Goal: Task Accomplishment & Management: Contribute content

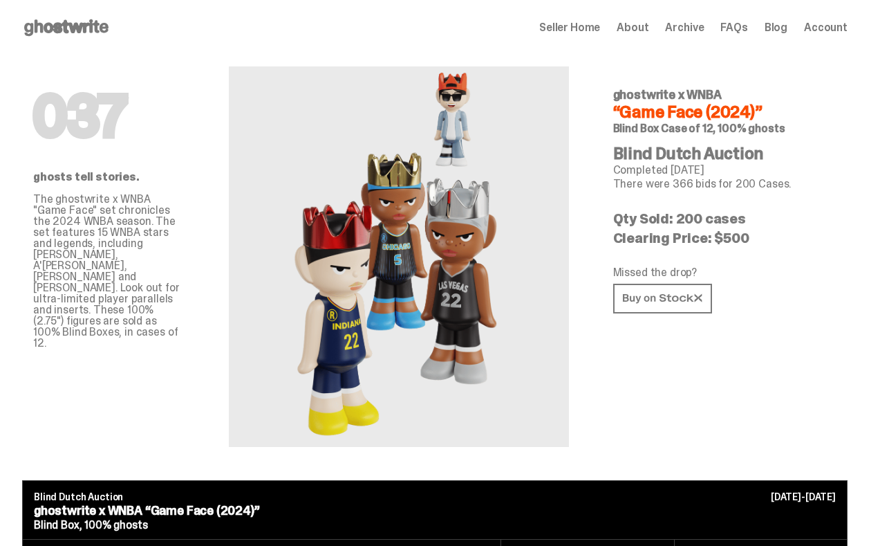
scroll to position [3280, 0]
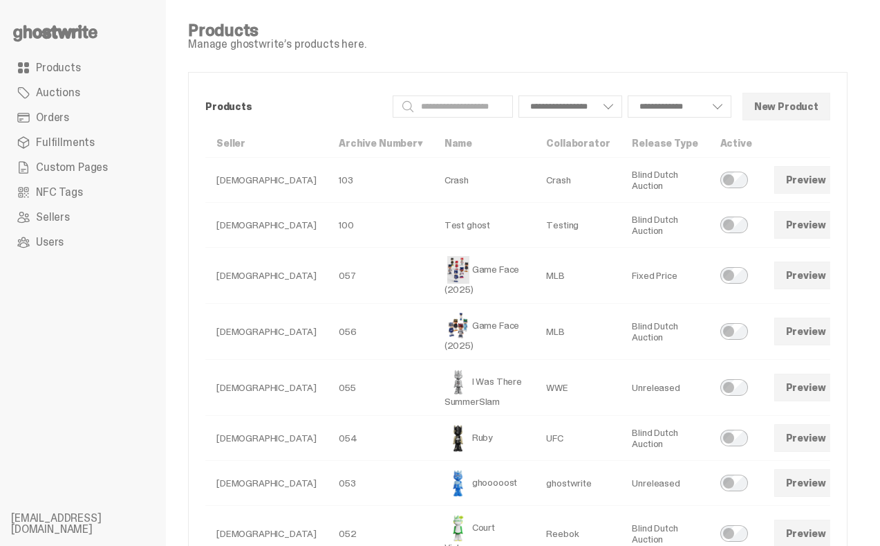
click at [66, 38] on use at bounding box center [55, 33] width 84 height 17
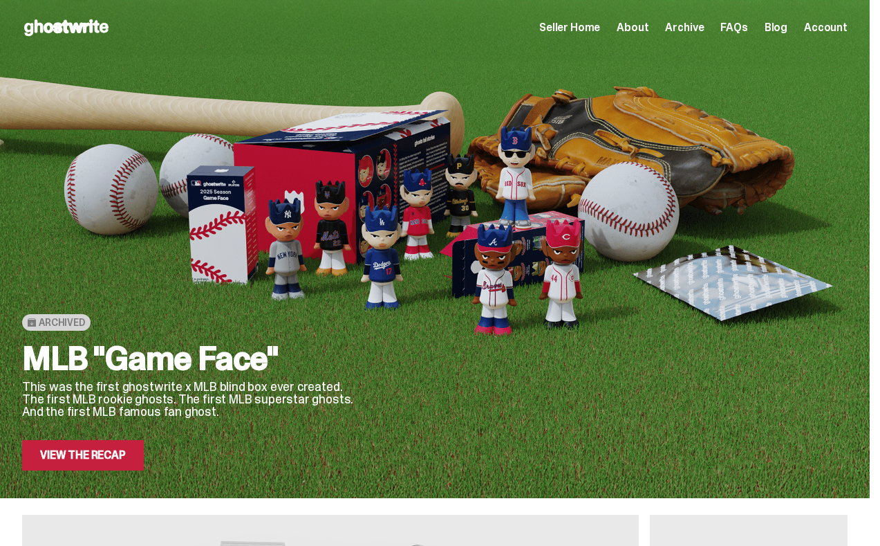
click at [600, 30] on span "Seller Home" at bounding box center [569, 27] width 61 height 11
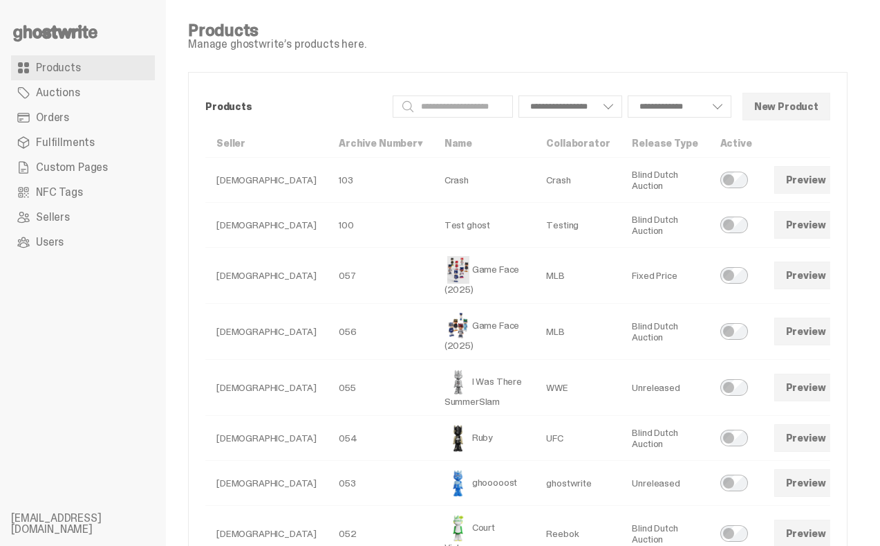
select select
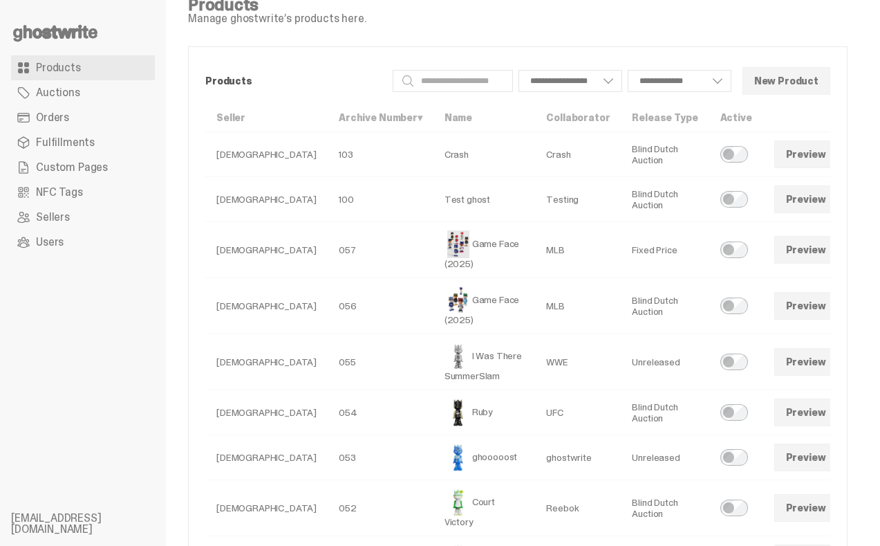
scroll to position [32, 0]
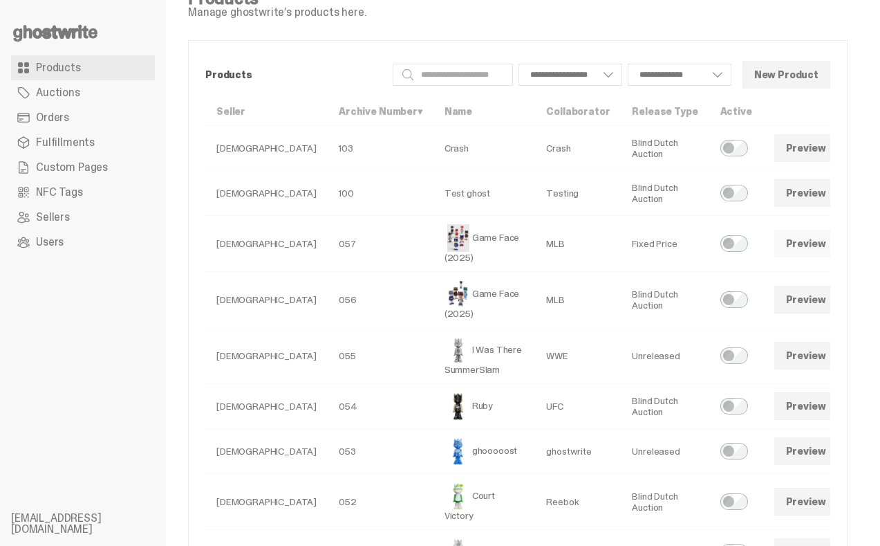
click at [775, 246] on link "Preview" at bounding box center [807, 244] width 64 height 28
click at [851, 243] on span at bounding box center [856, 243] width 11 height 11
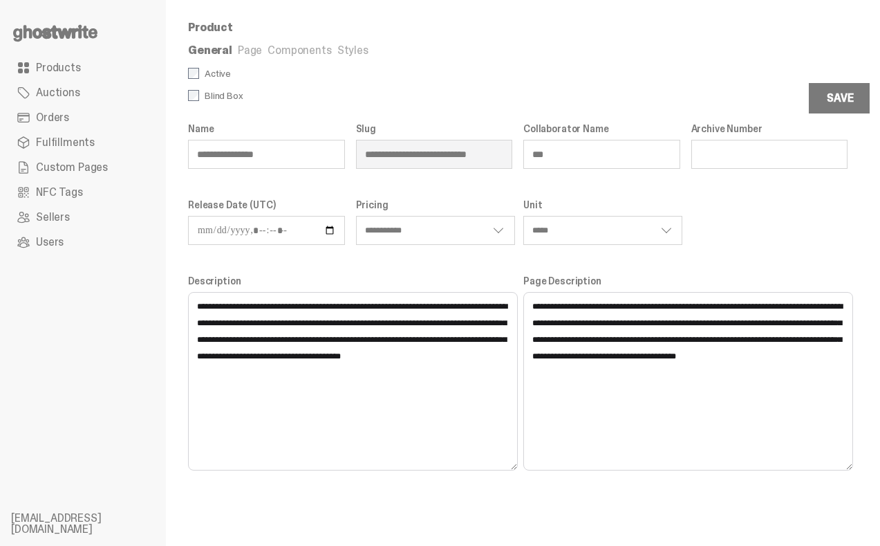
scroll to position [0, 3]
click at [539, 153] on div "**********" at bounding box center [518, 296] width 660 height 347
click at [445, 110] on form "**********" at bounding box center [518, 269] width 660 height 403
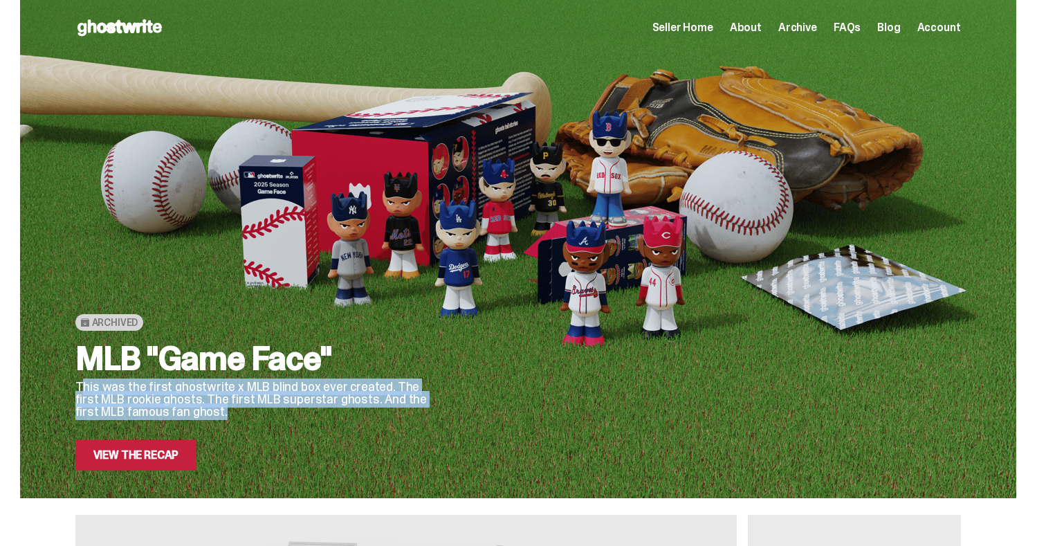
drag, startPoint x: 85, startPoint y: 388, endPoint x: 231, endPoint y: 410, distance: 147.6
click at [231, 410] on p "This was the first ghostwrite x MLB blind box ever created. The first MLB rooki…" at bounding box center [255, 398] width 360 height 37
click at [144, 398] on p "This was the first ghostwrite x MLB blind box ever created. The first MLB rooki…" at bounding box center [255, 398] width 360 height 37
drag, startPoint x: 80, startPoint y: 384, endPoint x: 223, endPoint y: 429, distance: 150.1
click at [223, 429] on div "MLB "Game Face" This was the first ghostwrite x MLB blind box ever created. The…" at bounding box center [255, 406] width 360 height 129
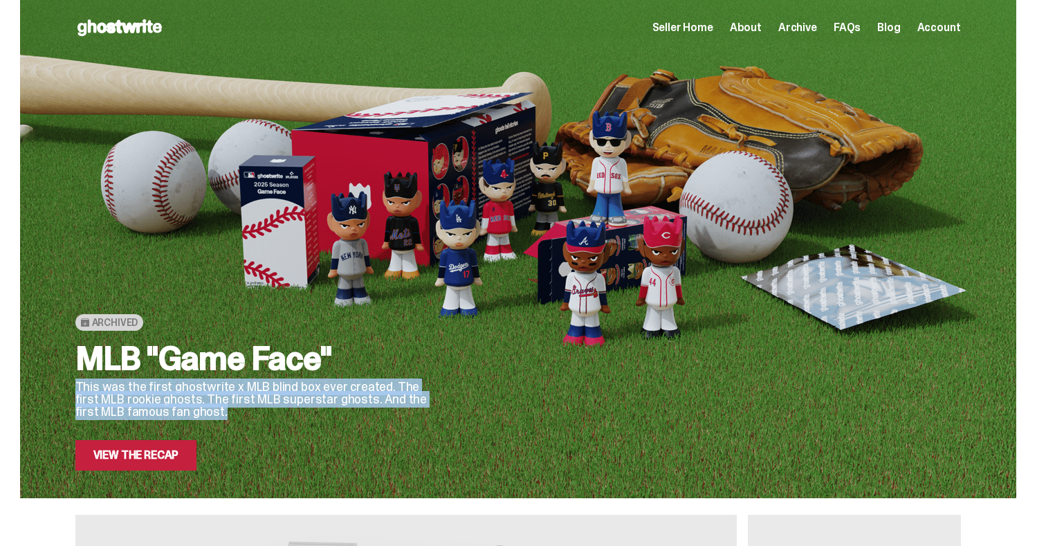
copy p "This was the first ghostwrite x MLB blind box ever created. The first MLB rooki…"
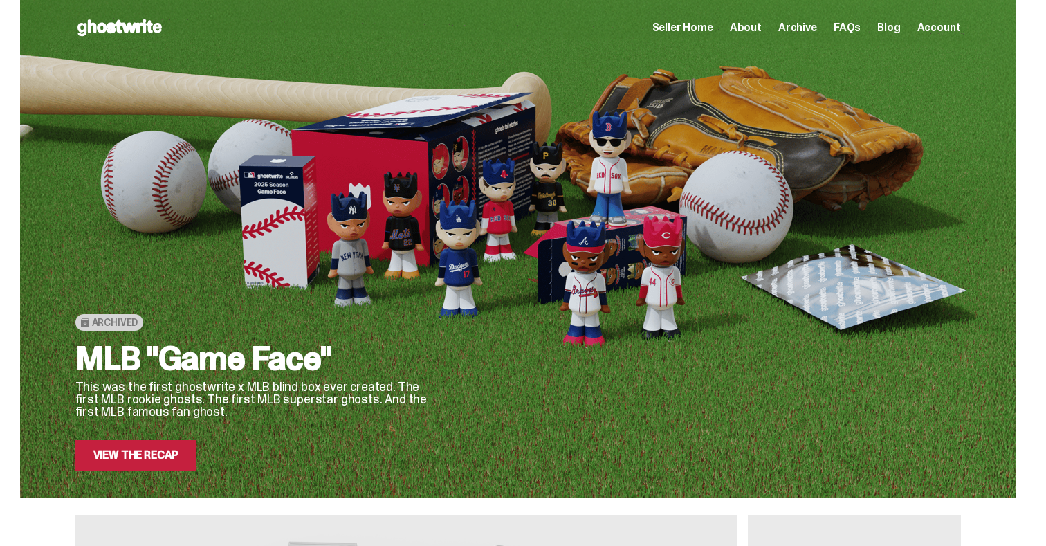
click at [713, 32] on span "Seller Home" at bounding box center [682, 27] width 61 height 11
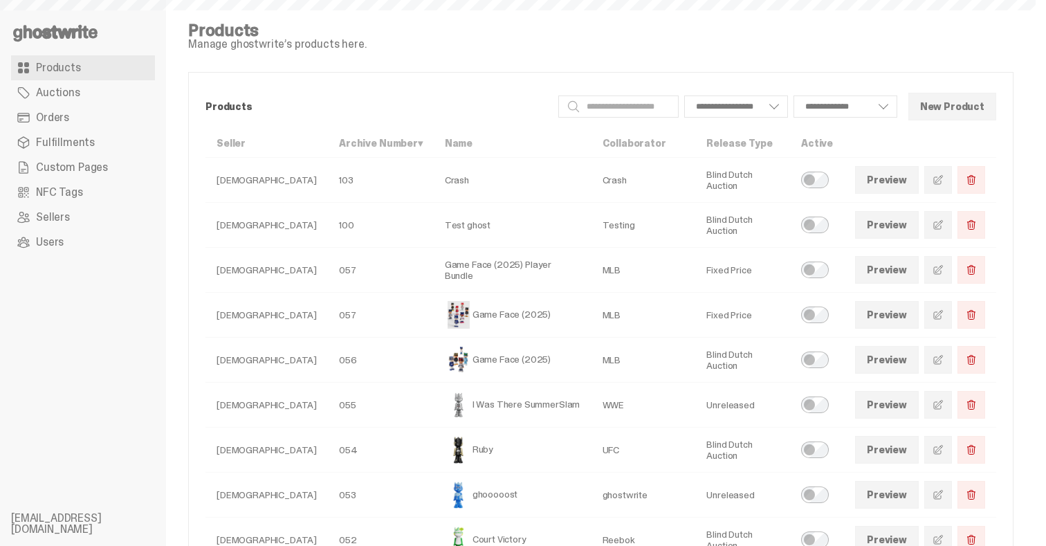
select select
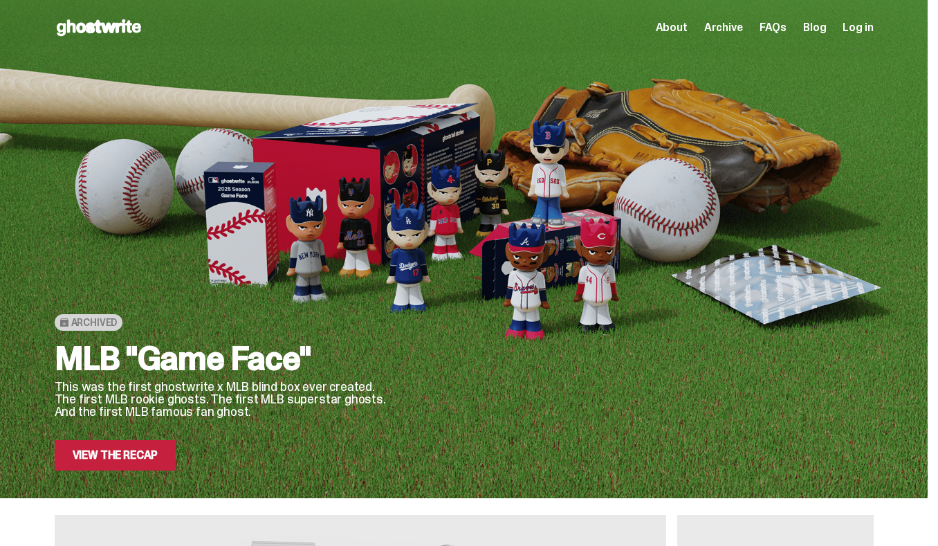
click at [871, 22] on span "Log in" at bounding box center [857, 27] width 30 height 11
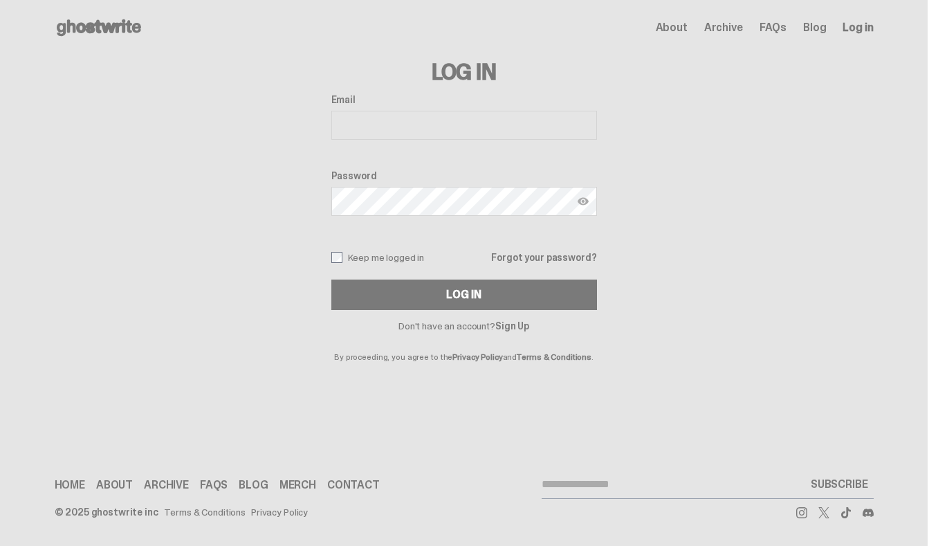
click at [490, 118] on input "Email" at bounding box center [464, 125] width 266 height 29
type input "**********"
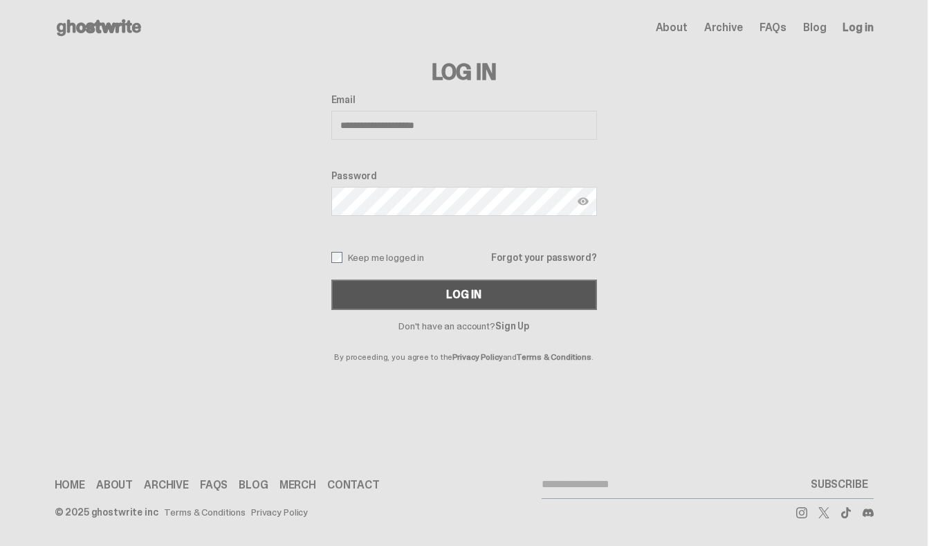
click at [439, 279] on button "Log In" at bounding box center [464, 294] width 266 height 30
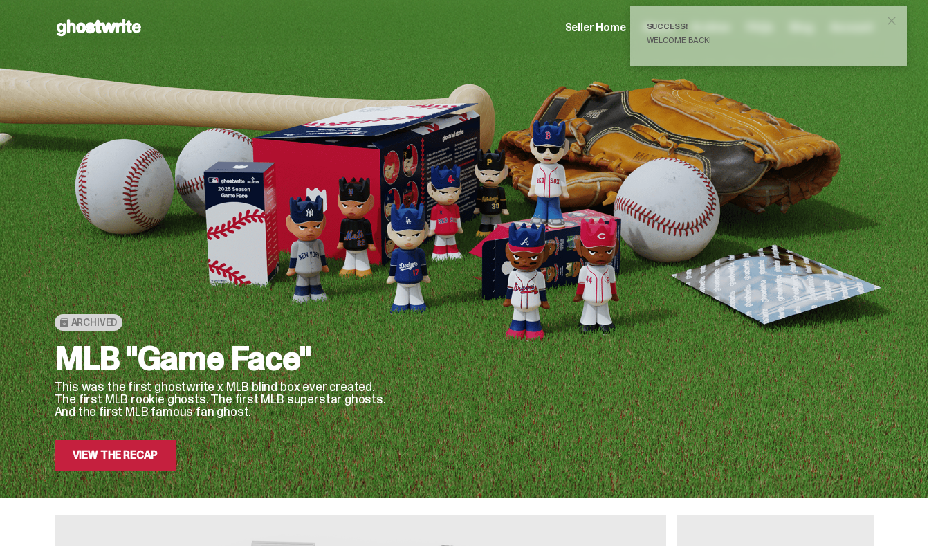
click at [606, 30] on span "Seller Home" at bounding box center [595, 27] width 61 height 11
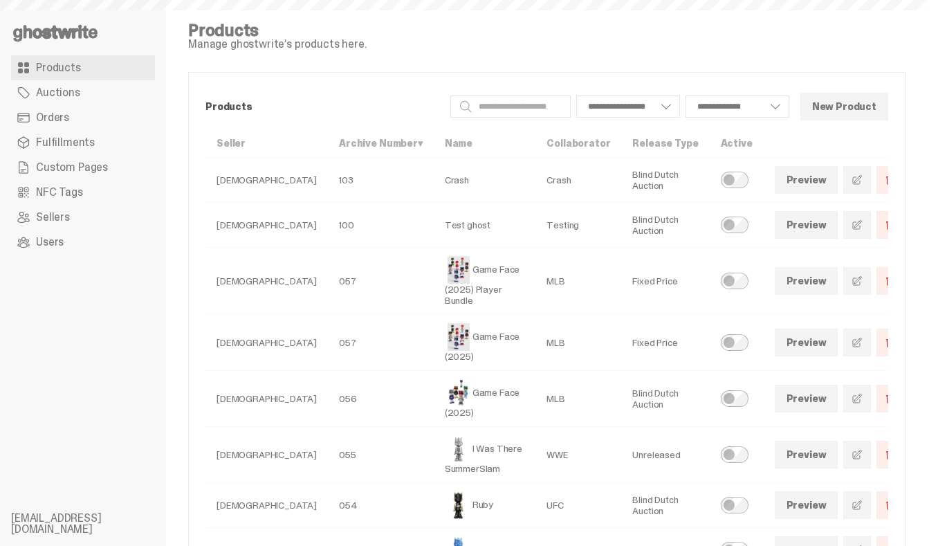
select select
click at [784, 273] on link "Preview" at bounding box center [807, 281] width 64 height 28
click at [802, 278] on link "Preview" at bounding box center [807, 281] width 64 height 28
click at [851, 278] on span at bounding box center [856, 280] width 11 height 11
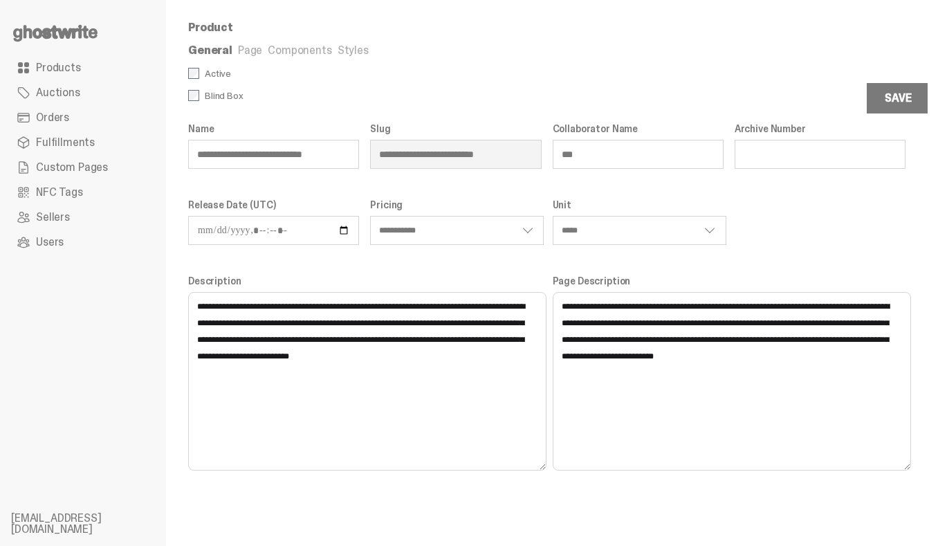
click at [667, 238] on select "**********" at bounding box center [640, 230] width 174 height 29
click at [71, 67] on span "Products" at bounding box center [58, 67] width 45 height 11
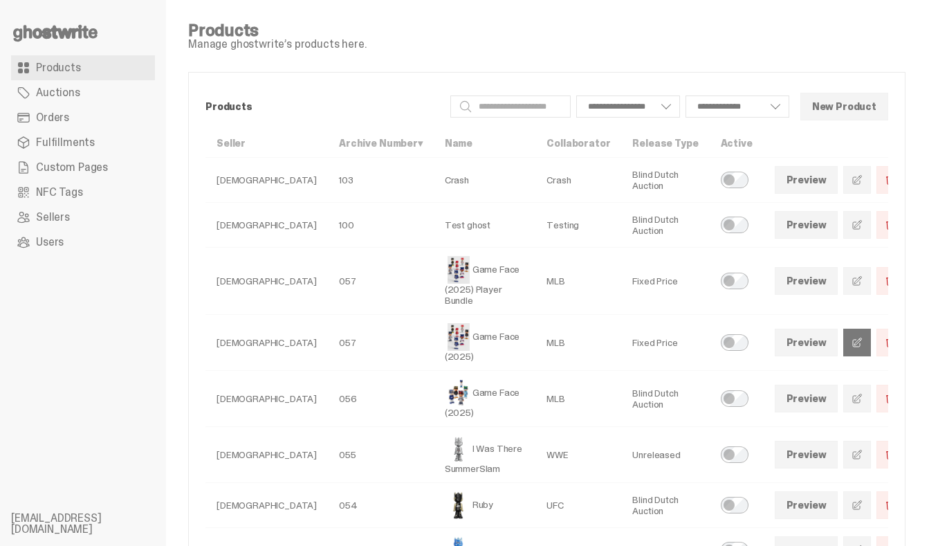
click at [851, 337] on span at bounding box center [856, 342] width 11 height 11
select select
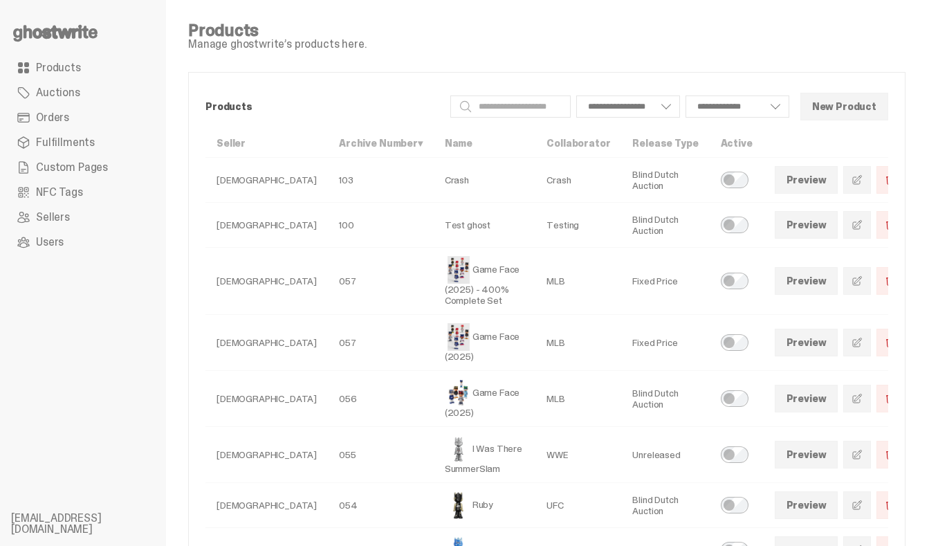
select select
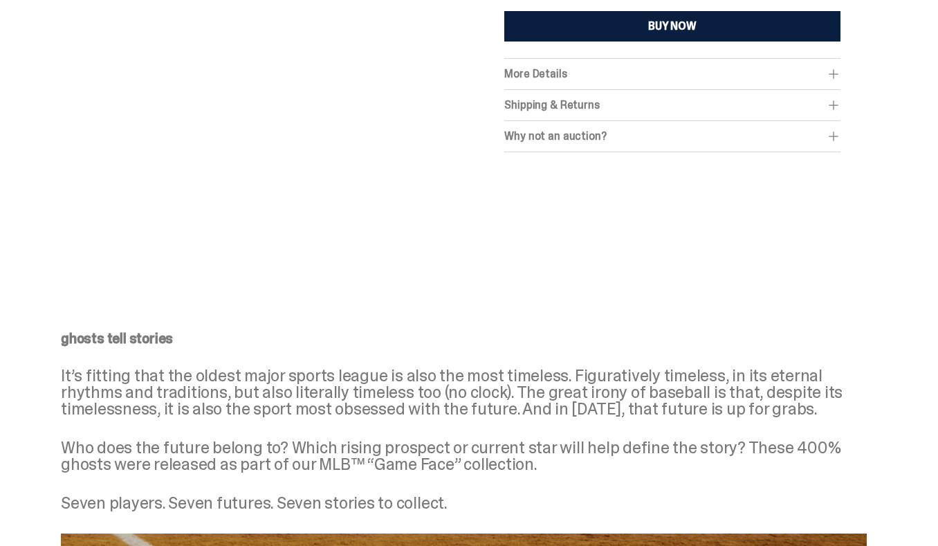
scroll to position [39, 0]
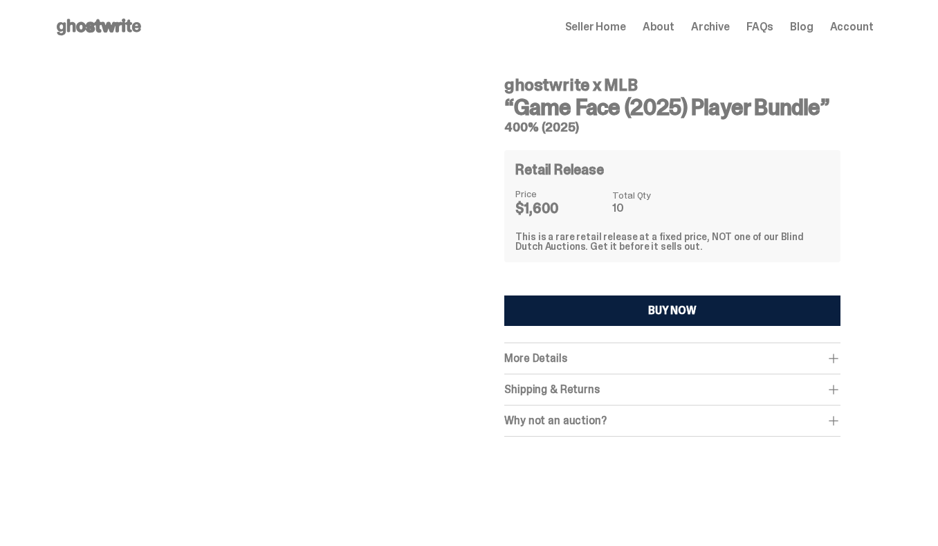
click at [584, 349] on div "More Details This bundle includes all seven (7) 400% ghosts pictured. All ghost…" at bounding box center [671, 358] width 335 height 31
click at [544, 357] on span "More Details" at bounding box center [535, 358] width 62 height 15
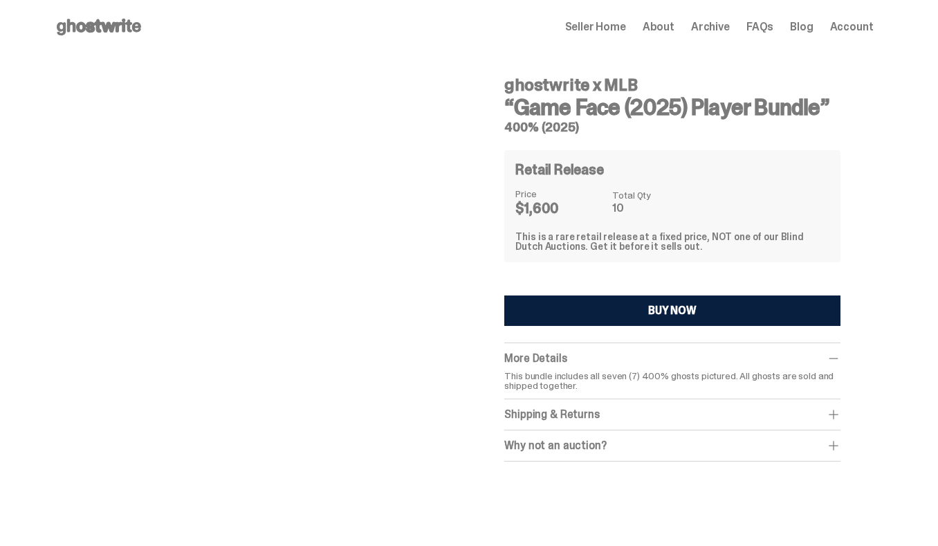
click at [545, 406] on div "Shipping & Returns $750 shipping fee per item. 2-4 weeks Shipping. No returns. …" at bounding box center [671, 414] width 335 height 31
click at [546, 418] on div "Shipping & Returns" at bounding box center [671, 414] width 335 height 14
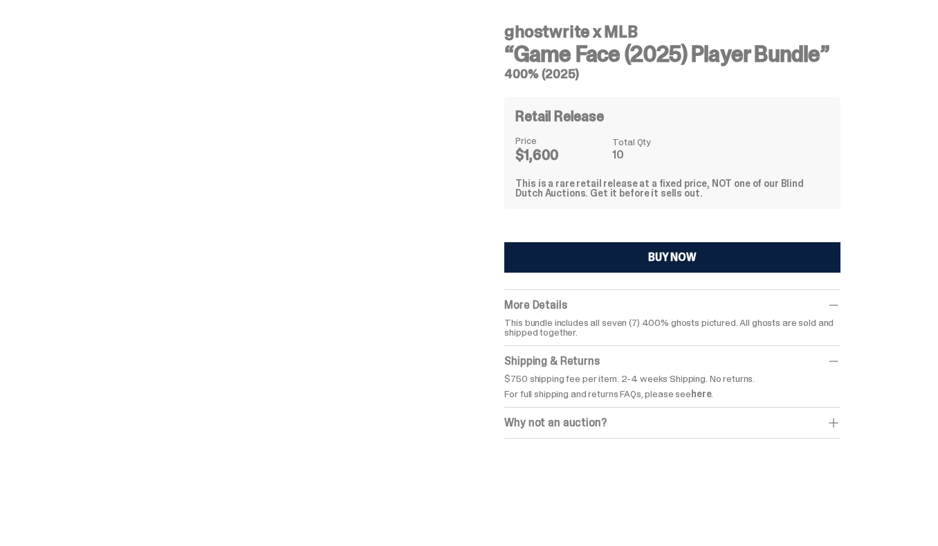
click at [546, 425] on div "Why not an auction?" at bounding box center [671, 423] width 335 height 14
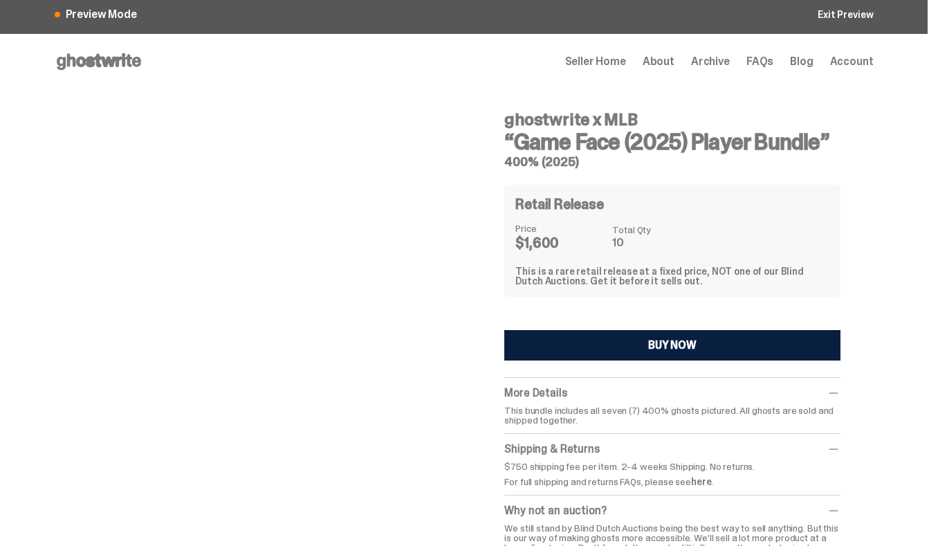
scroll to position [0, 0]
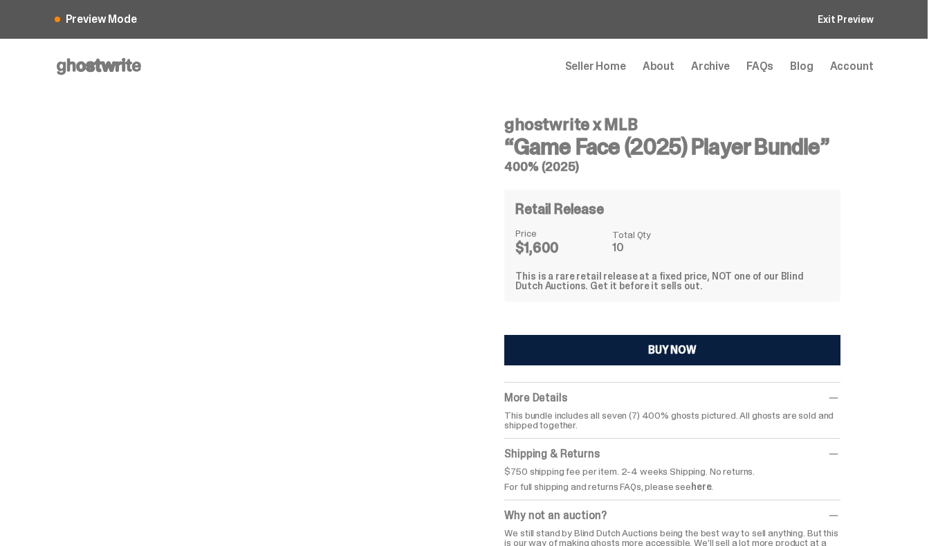
click at [528, 314] on div "ghostwrite x MLB “Game Face (2025) Player Bundle” 400% (2025) Retail Release Pr…" at bounding box center [671, 335] width 335 height 461
drag, startPoint x: 521, startPoint y: 302, endPoint x: 521, endPoint y: 330, distance: 27.7
click at [521, 330] on div "ghostwrite x MLB “Game Face (2025) Player Bundle” 400% (2025) Retail Release Pr…" at bounding box center [671, 335] width 335 height 461
click at [410, 344] on div at bounding box center [255, 327] width 400 height 467
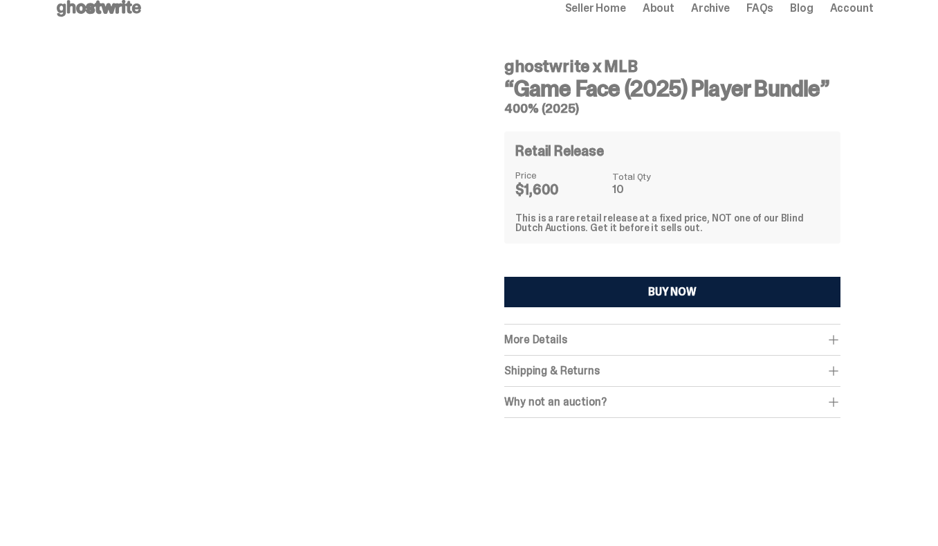
scroll to position [66, 0]
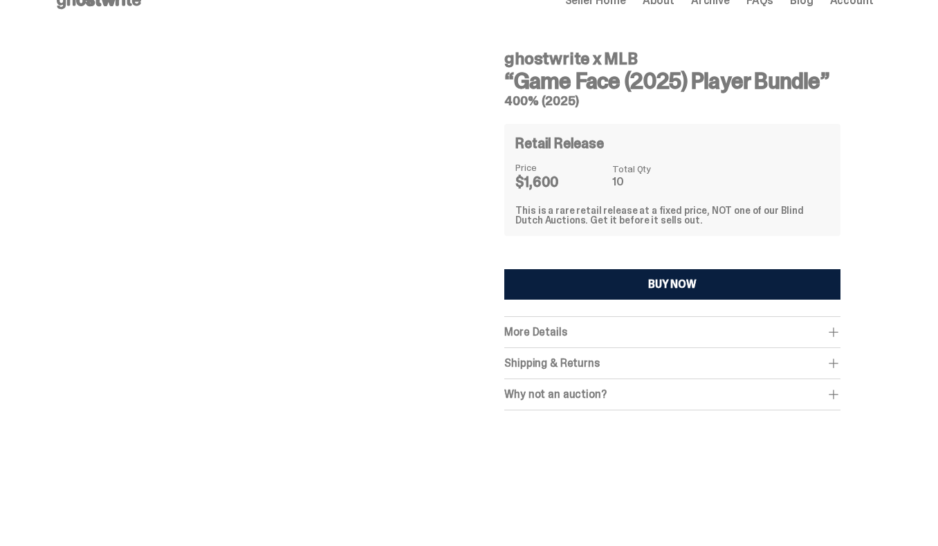
click at [564, 360] on div "Shipping & Returns" at bounding box center [671, 363] width 335 height 14
click at [559, 425] on div "Why not an auction?" at bounding box center [671, 425] width 335 height 14
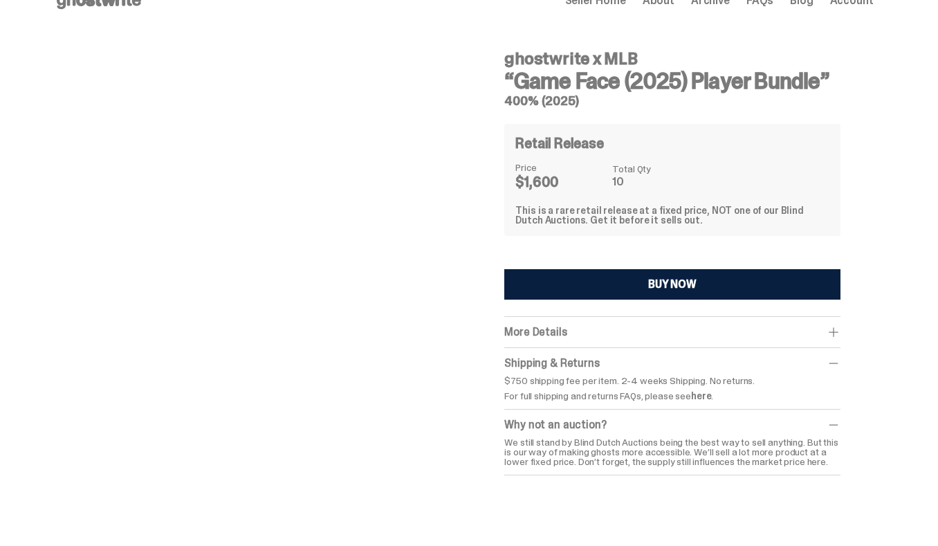
click at [552, 334] on span "More Details" at bounding box center [535, 331] width 62 height 15
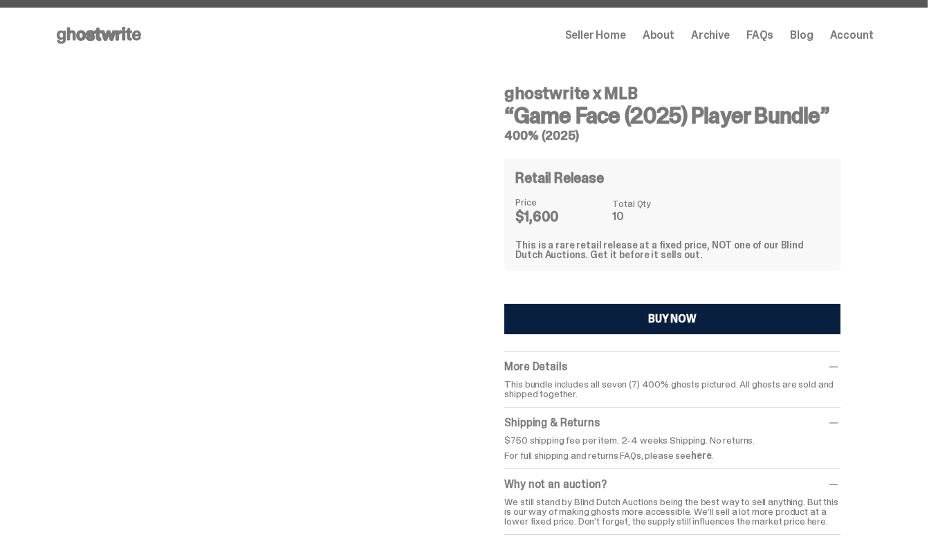
scroll to position [0, 0]
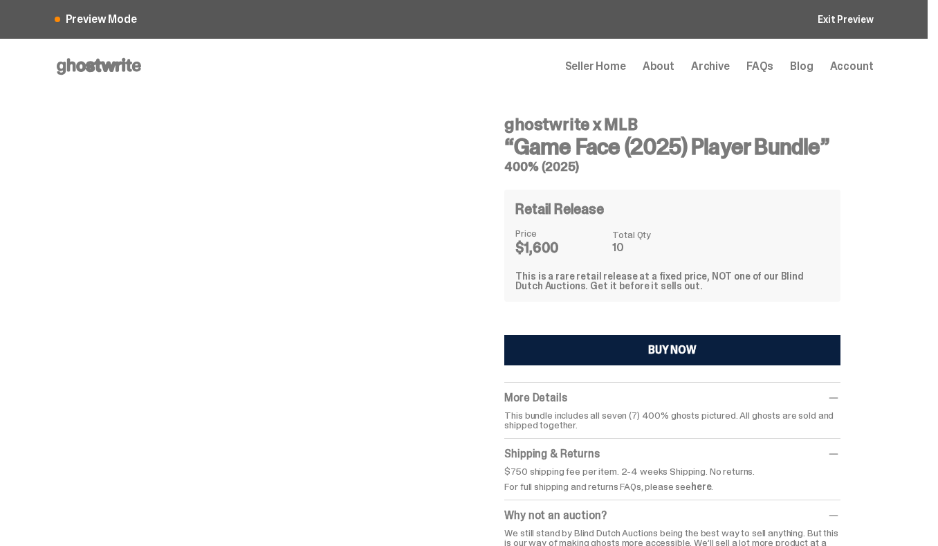
click at [573, 282] on div "This is a rare retail release at a fixed price, NOT one of our Blind Dutch Auct…" at bounding box center [671, 280] width 313 height 19
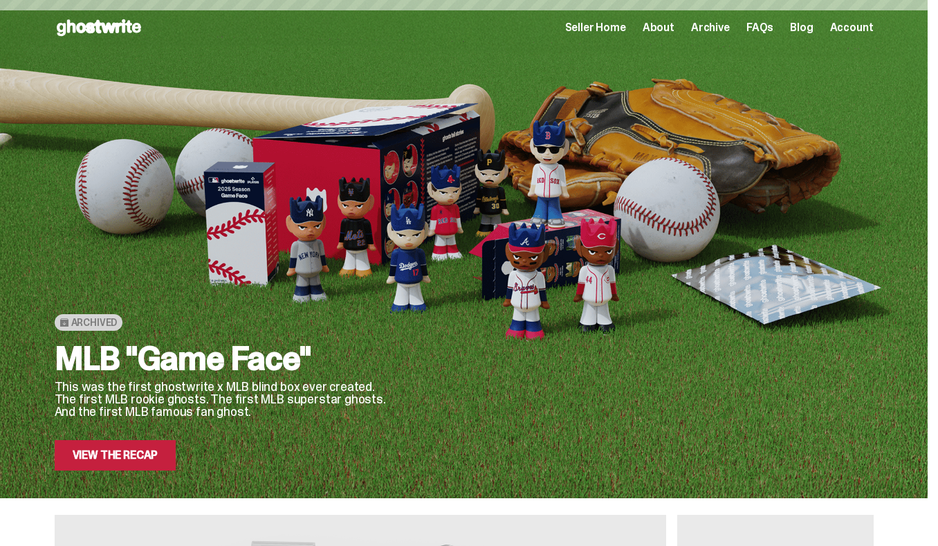
click at [711, 35] on div "Seller Home About Archive FAQs Blog Account" at bounding box center [719, 27] width 308 height 17
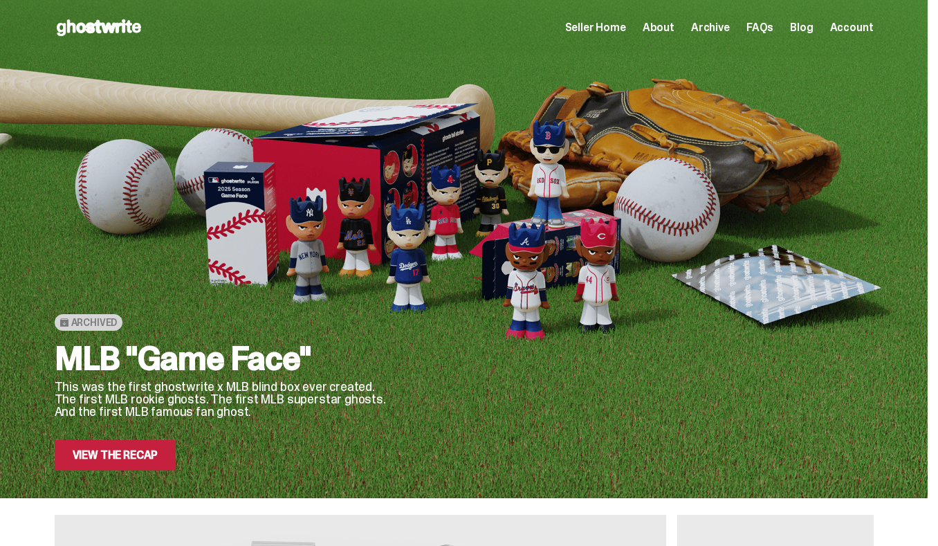
click at [714, 19] on div "Open main menu Home Seller Home About Archive FAQs Blog Account Seller Home Abo…" at bounding box center [464, 28] width 819 height 22
click at [714, 22] on span "Archive" at bounding box center [710, 27] width 39 height 11
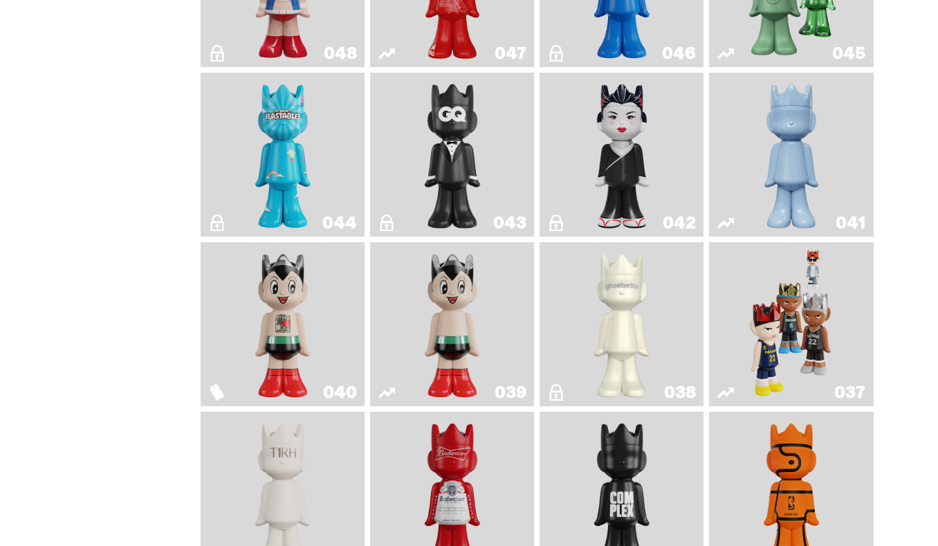
scroll to position [591, 0]
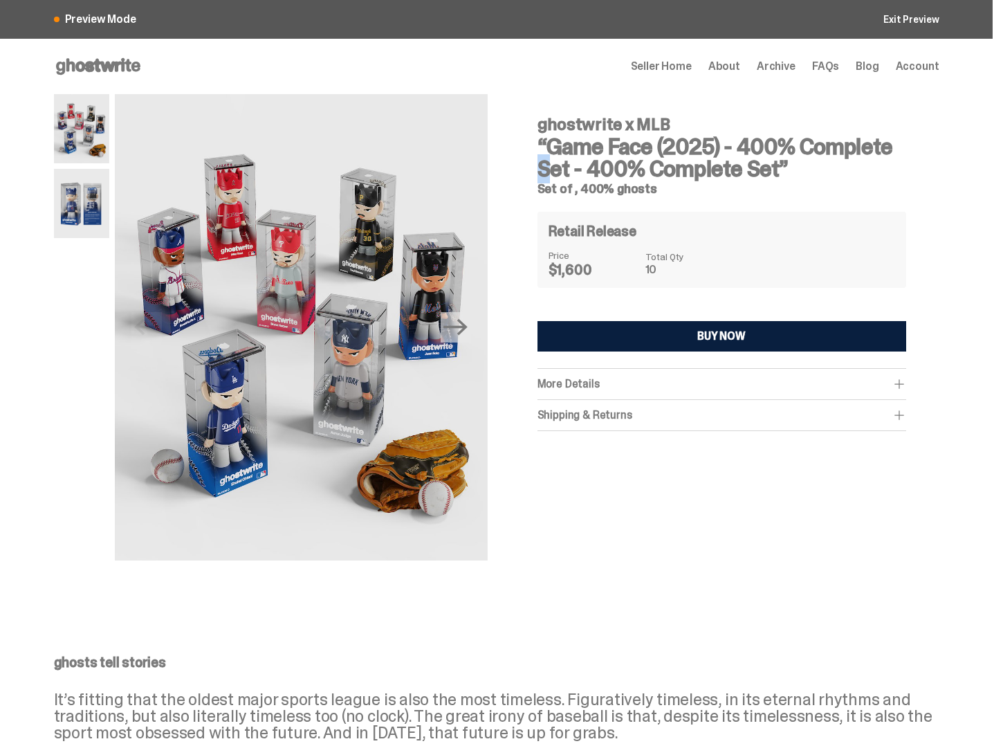
drag, startPoint x: 741, startPoint y: 159, endPoint x: 732, endPoint y: 134, distance: 26.5
click at [732, 136] on h3 "“Game Face (2025) - 400% Complete Set - 400% Complete Set”" at bounding box center [721, 158] width 369 height 44
drag, startPoint x: 608, startPoint y: 140, endPoint x: 791, endPoint y: 172, distance: 185.3
click at [791, 172] on h3 "“Game Face (2025) - 400% Complete Set - 400% Complete Set”" at bounding box center [721, 158] width 369 height 44
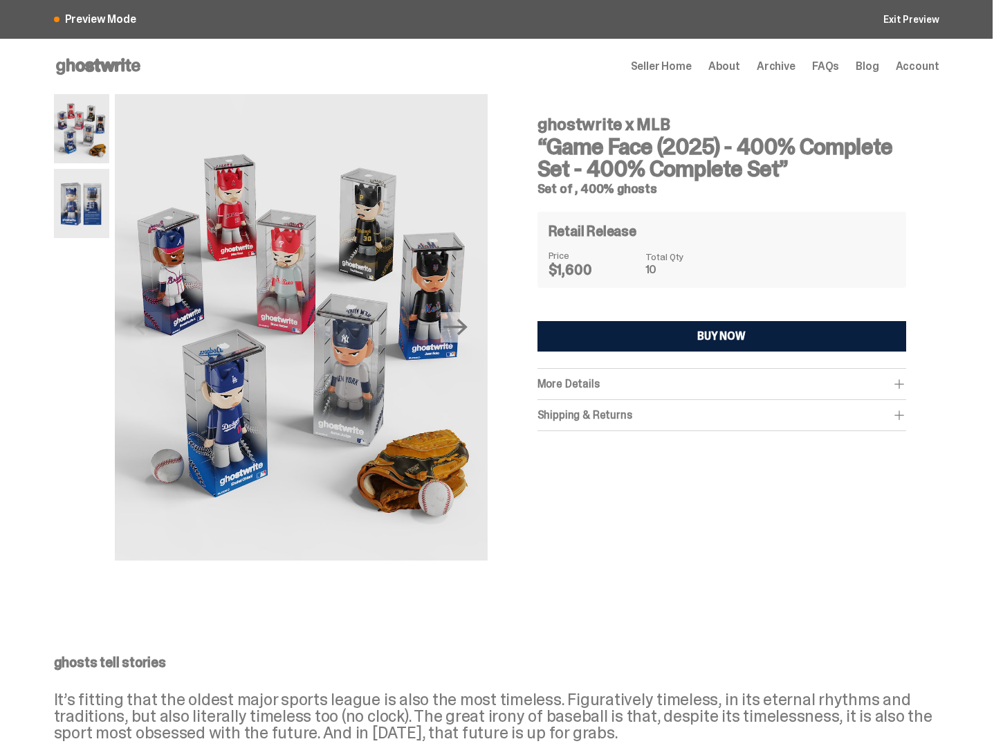
click at [791, 172] on h3 "“Game Face (2025) - 400% Complete Set - 400% Complete Set”" at bounding box center [721, 158] width 369 height 44
drag, startPoint x: 793, startPoint y: 170, endPoint x: 522, endPoint y: 154, distance: 271.6
click at [522, 154] on div "ghostwrite x MLB “Game Face (2025) - 400% Complete Set - 400% Complete Set” Set…" at bounding box center [721, 327] width 435 height 467
click at [614, 155] on h3 "“Game Face (2025) - 400% Complete Set - 400% Complete Set”" at bounding box center [721, 158] width 369 height 44
click at [573, 195] on h5 "Set of , 400% ghosts" at bounding box center [721, 189] width 369 height 12
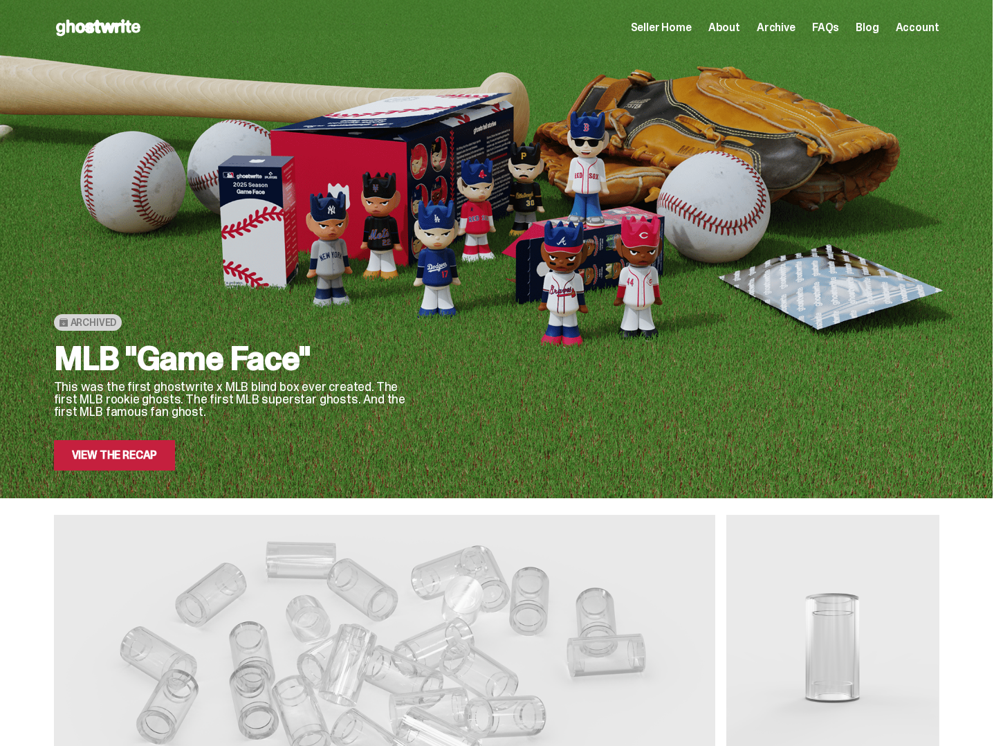
click at [681, 30] on span "Seller Home" at bounding box center [661, 27] width 61 height 11
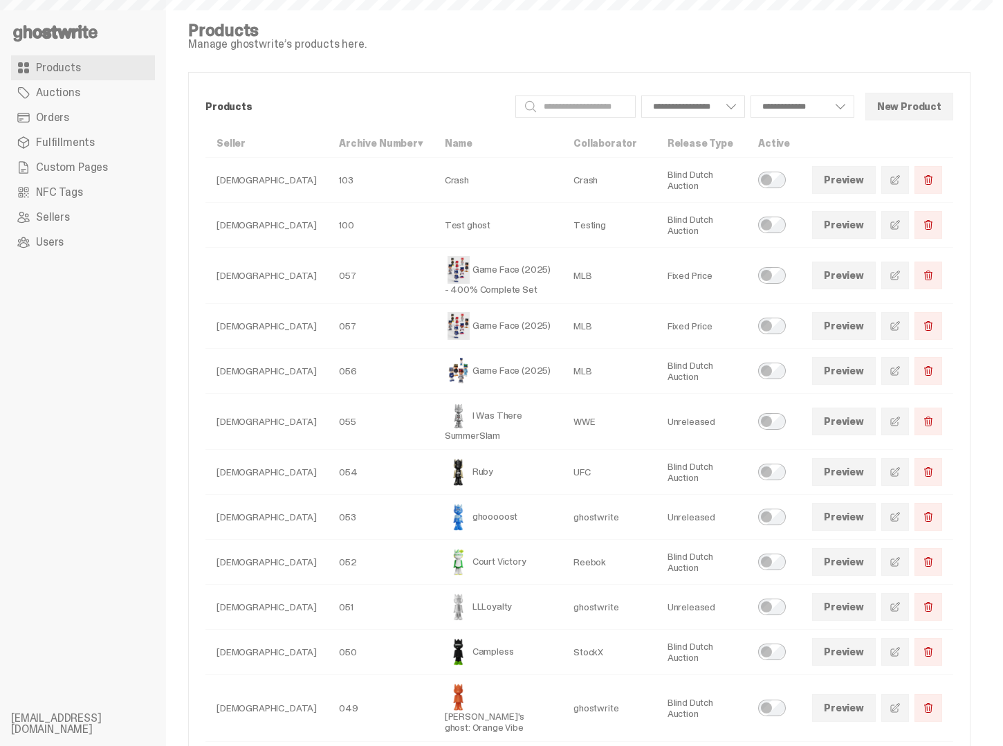
select select
click at [901, 275] on span at bounding box center [894, 275] width 11 height 11
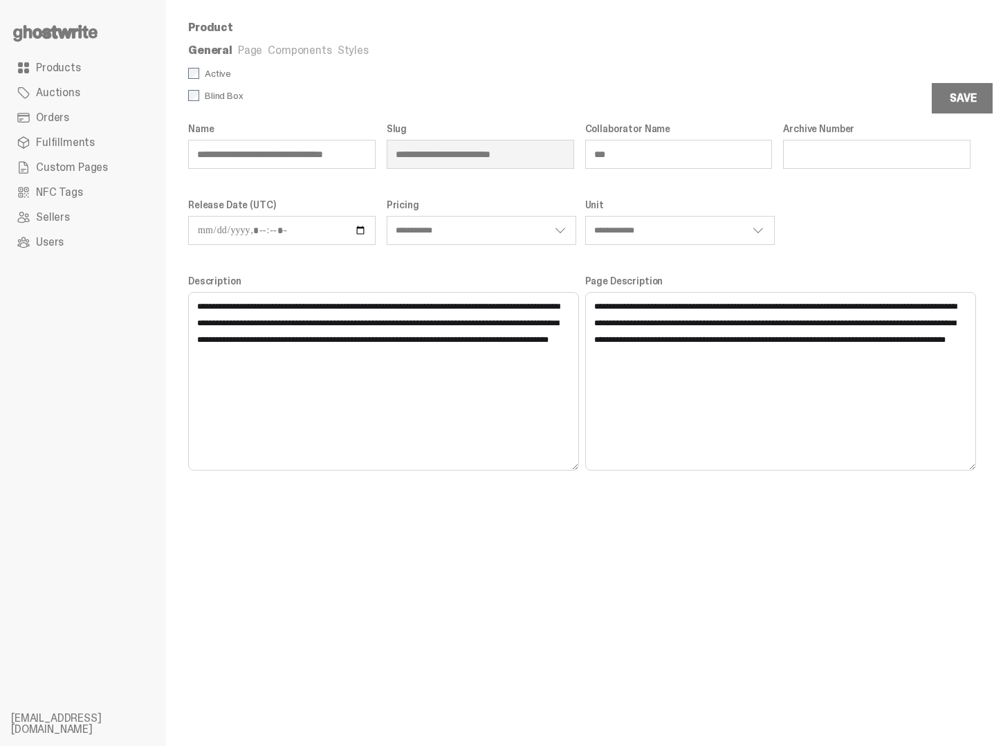
scroll to position [0, 1]
click at [448, 154] on div "**********" at bounding box center [579, 296] width 782 height 347
type input "**********"
select select "**********"
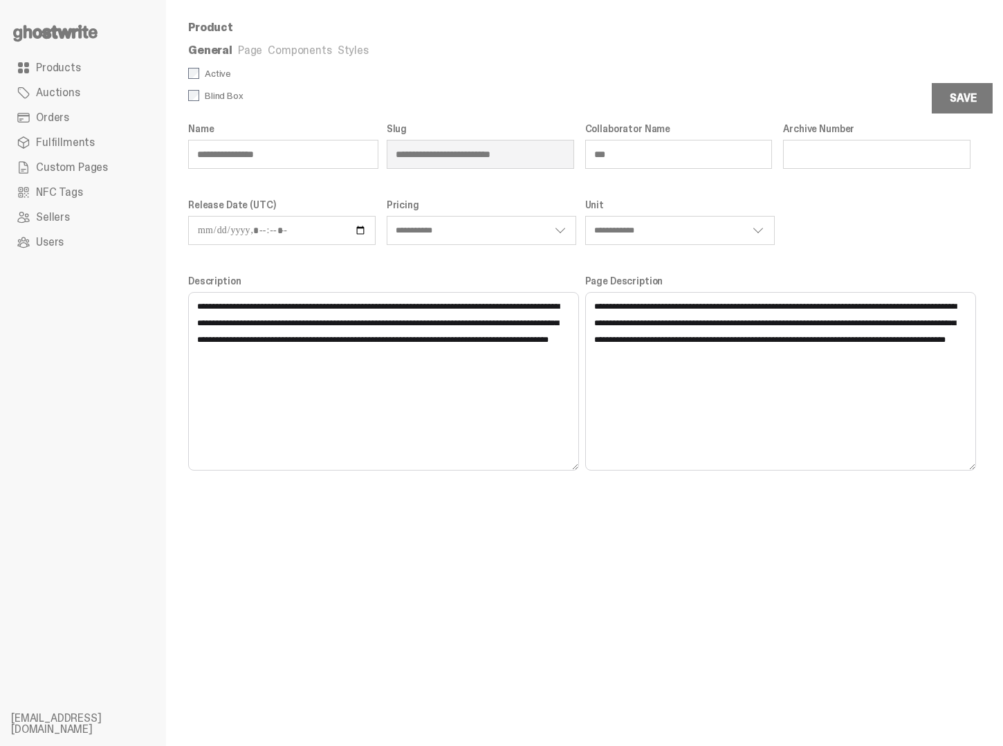
select select "**********"
type input "**********"
click at [338, 120] on form "**********" at bounding box center [579, 269] width 782 height 403
click at [742, 228] on select "**********" at bounding box center [680, 230] width 190 height 29
click at [972, 109] on button "Save" at bounding box center [963, 98] width 62 height 30
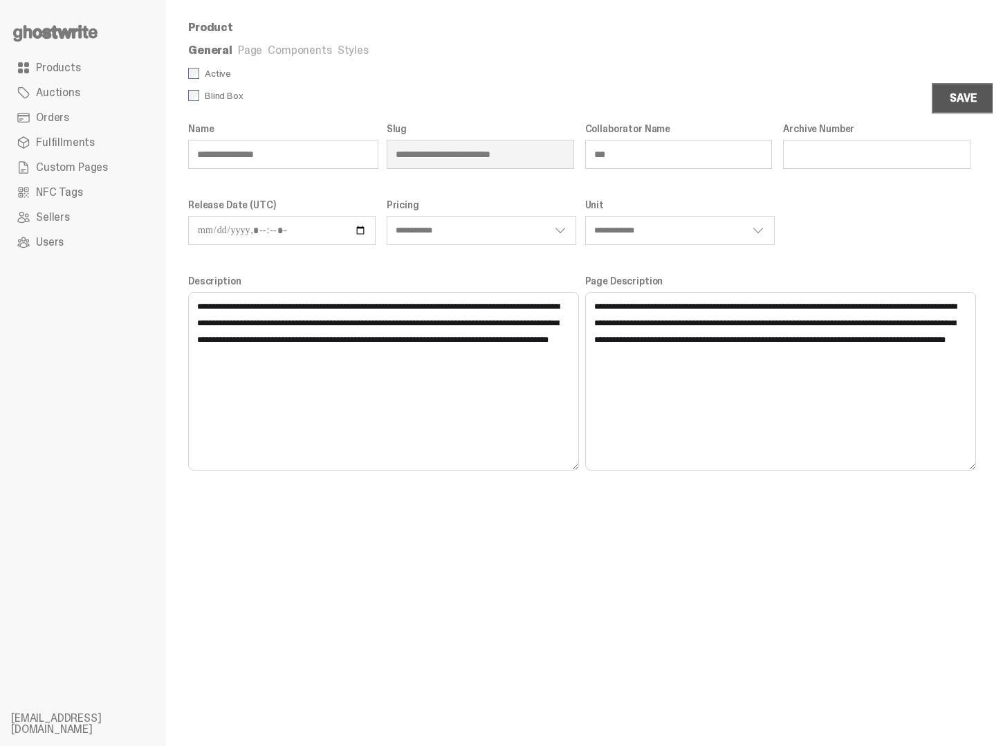
select select "**********"
click at [324, 53] on link "Components" at bounding box center [300, 50] width 64 height 15
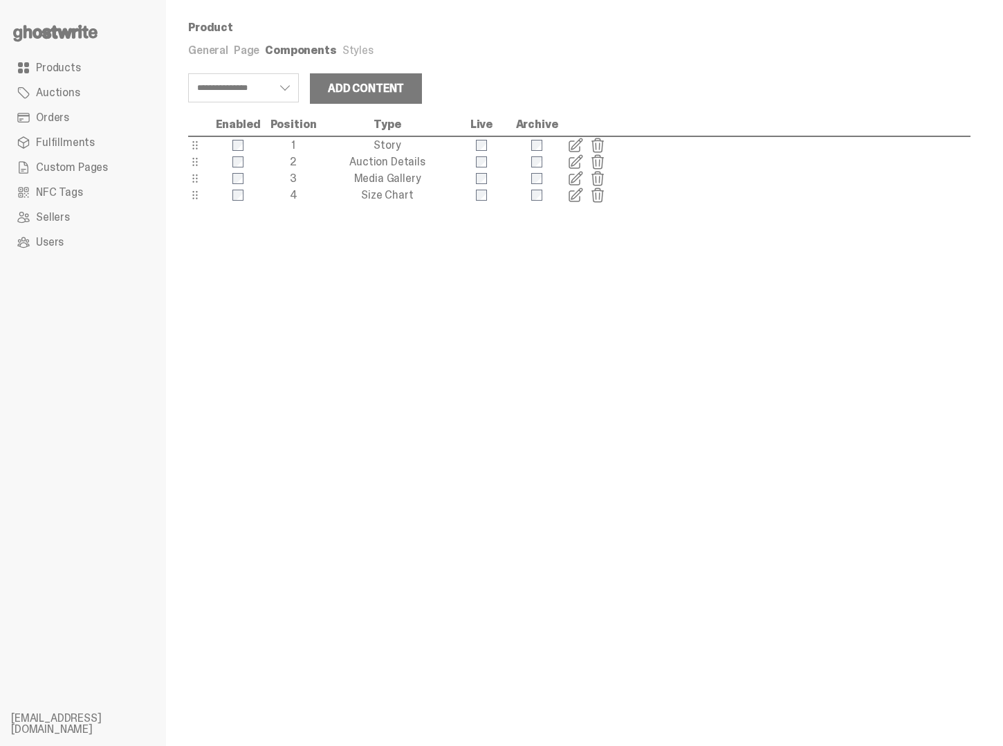
click at [342, 53] on link "Styles" at bounding box center [357, 50] width 31 height 15
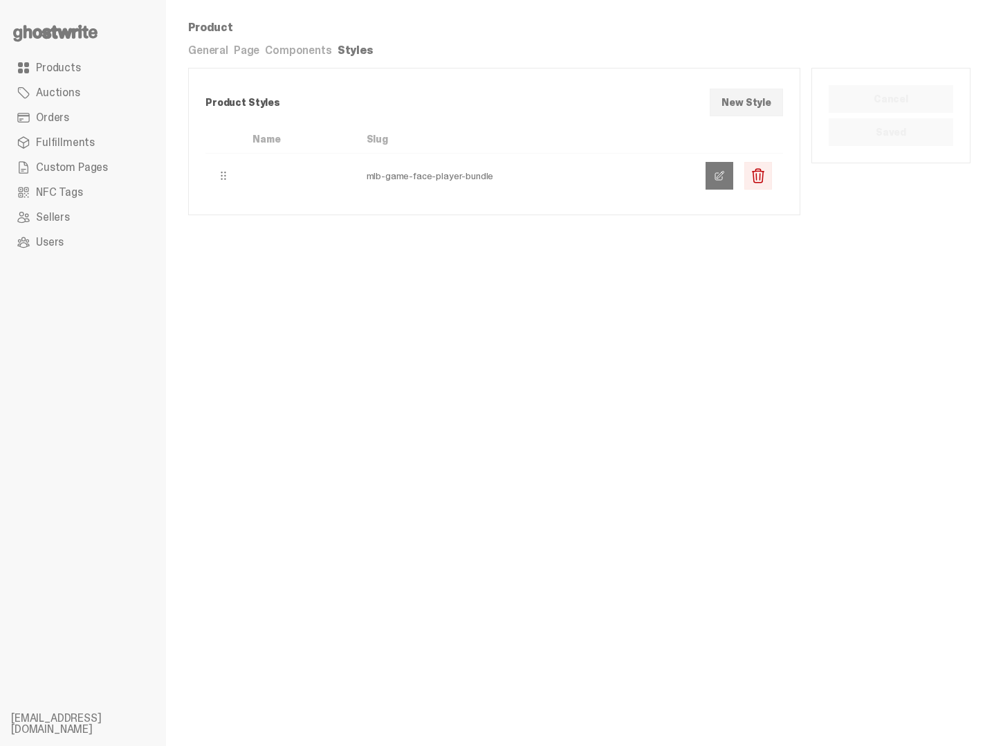
click at [724, 179] on span at bounding box center [719, 175] width 11 height 11
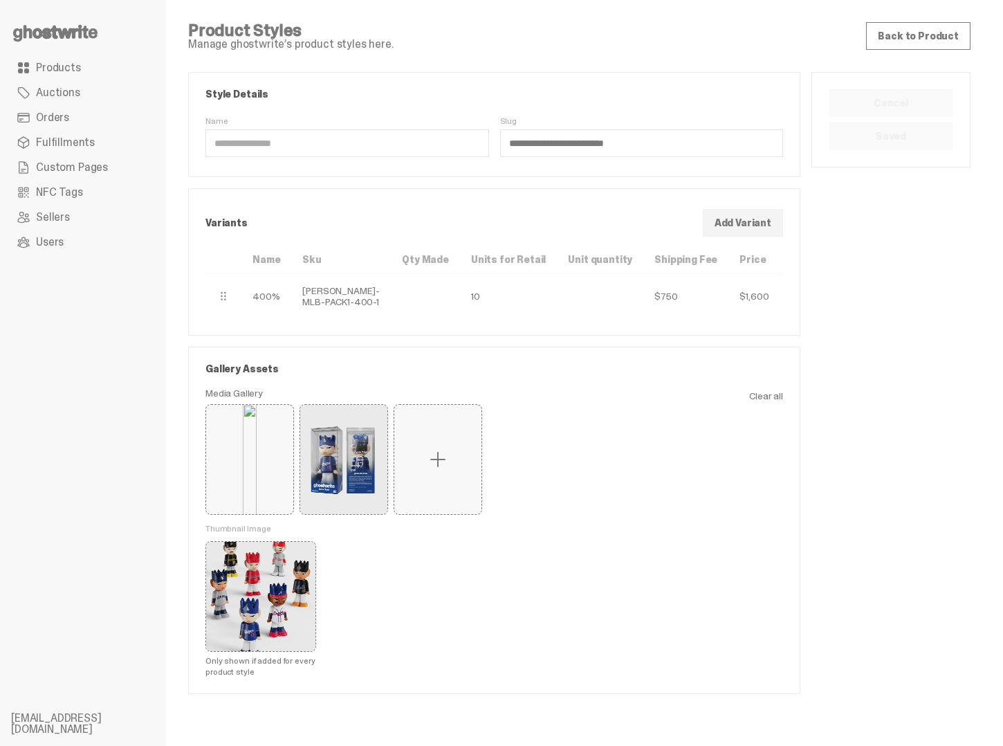
click at [791, 310] on button "button" at bounding box center [805, 296] width 28 height 28
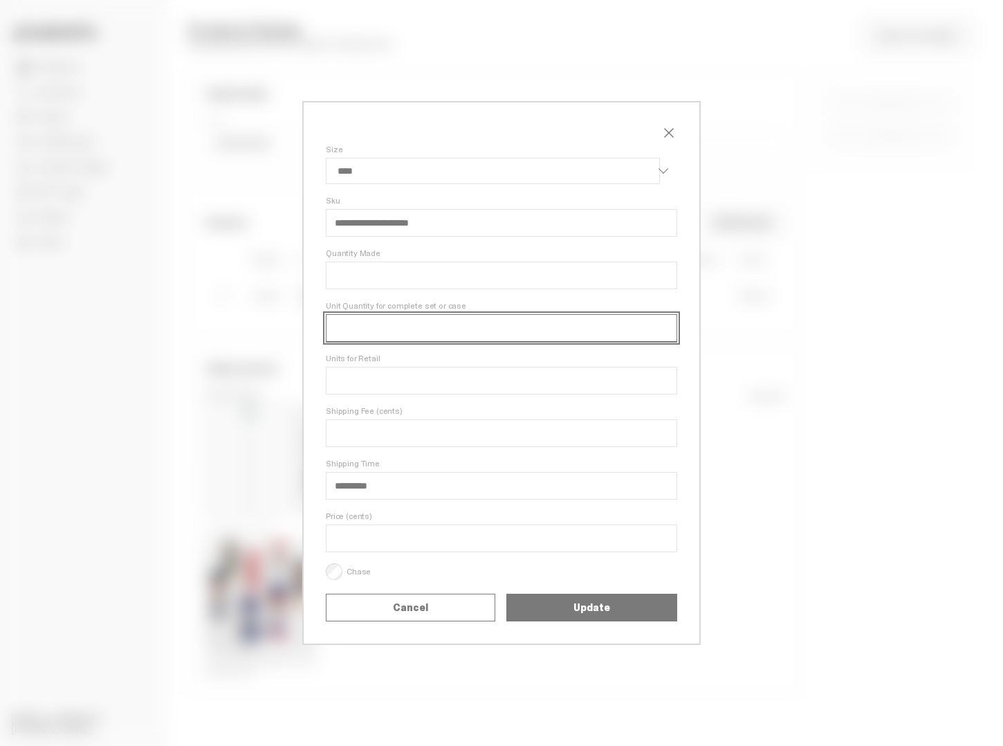
click at [430, 325] on input "Unit Quantity for complete set or case" at bounding box center [501, 328] width 351 height 28
drag, startPoint x: 326, startPoint y: 306, endPoint x: 479, endPoint y: 311, distance: 153.0
click at [479, 311] on span "Unit Quantity for complete set or case" at bounding box center [501, 305] width 351 height 11
click at [671, 132] on span "close" at bounding box center [669, 132] width 17 height 17
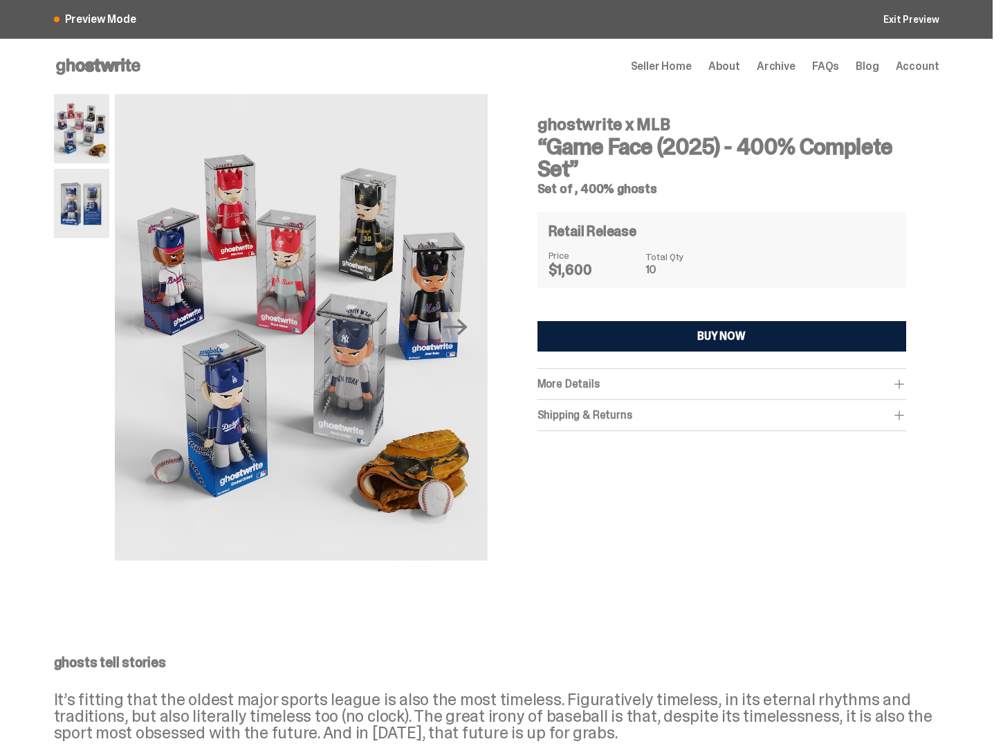
click at [592, 382] on span "More Details" at bounding box center [568, 383] width 62 height 15
click at [600, 438] on div "Shipping & Returns" at bounding box center [721, 440] width 369 height 14
